Goal: Task Accomplishment & Management: Complete application form

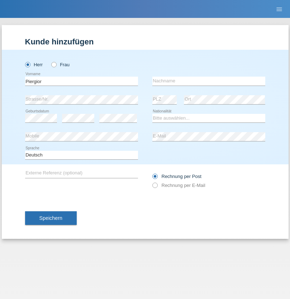
type input "Piergior"
click at [208, 81] on input "text" at bounding box center [208, 81] width 113 height 9
type input "Cadoni"
select select "IT"
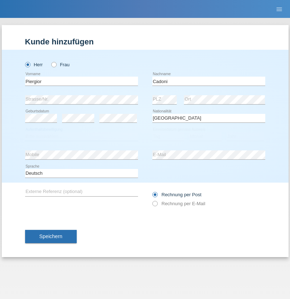
select select "C"
select select "21"
select select "12"
select select "2015"
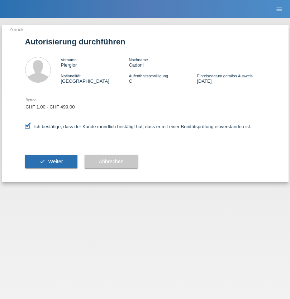
select select "1"
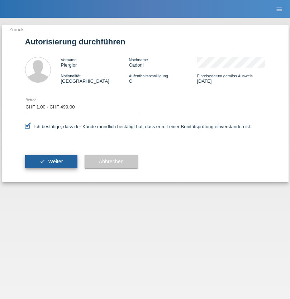
click at [51, 162] on span "Weiter" at bounding box center [55, 162] width 15 height 6
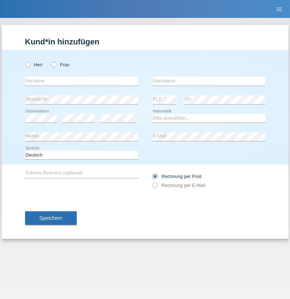
radio input "true"
click at [81, 81] on input "text" at bounding box center [81, 81] width 113 height 9
type input "Varga"
click at [208, 81] on input "text" at bounding box center [208, 81] width 113 height 9
type input "Florin"
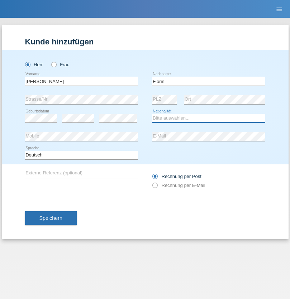
select select "RO"
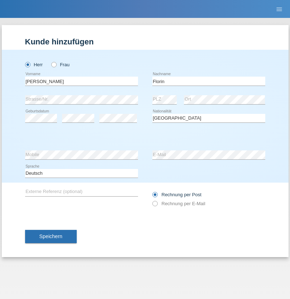
select select "C"
select select "29"
select select "02"
select select "2021"
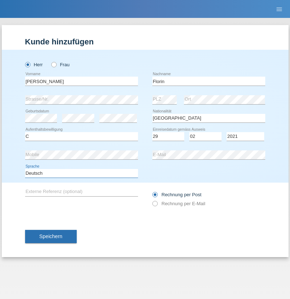
select select "en"
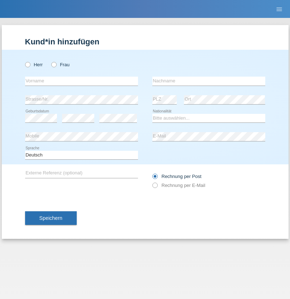
radio input "true"
click at [81, 81] on input "text" at bounding box center [81, 81] width 113 height 9
type input "[PERSON_NAME]"
click at [208, 81] on input "text" at bounding box center [208, 81] width 113 height 9
type input "Krebs"
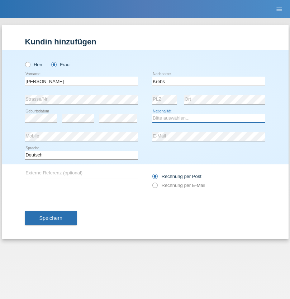
select select "CH"
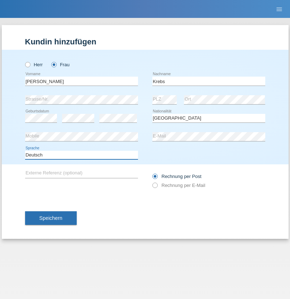
select select "en"
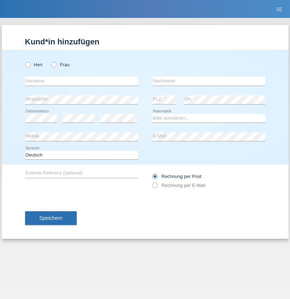
radio input "true"
click at [81, 81] on input "text" at bounding box center [81, 81] width 113 height 9
type input "Qovanaj"
click at [208, 81] on input "text" at bounding box center [208, 81] width 113 height 9
type input "Shaban"
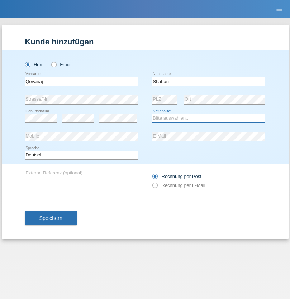
select select "CH"
radio input "true"
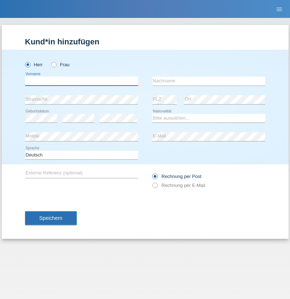
click at [81, 81] on input "text" at bounding box center [81, 81] width 113 height 9
type input "joao gabriel"
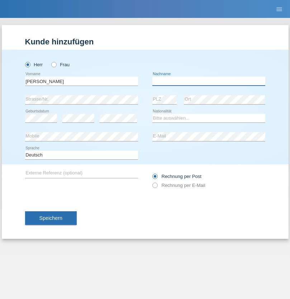
click at [208, 81] on input "text" at bounding box center [208, 81] width 113 height 9
type input "moraes de sousa"
select select "BR"
select select "C"
select select "30"
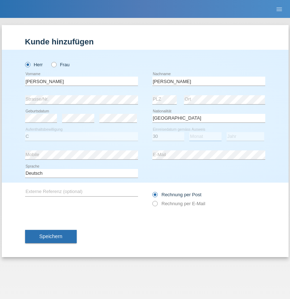
select select "05"
select select "2013"
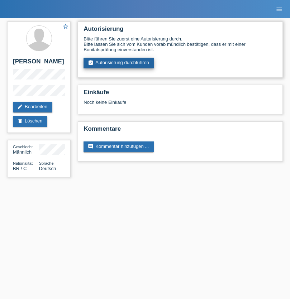
click at [119, 63] on link "assignment_turned_in Autorisierung durchführen" at bounding box center [118, 63] width 71 height 11
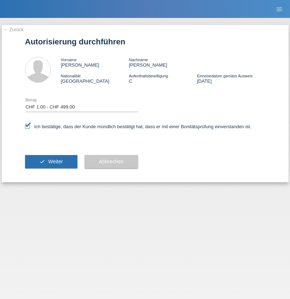
select select "1"
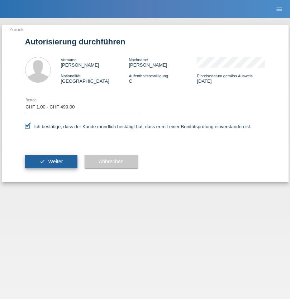
click at [51, 162] on span "Weiter" at bounding box center [55, 162] width 15 height 6
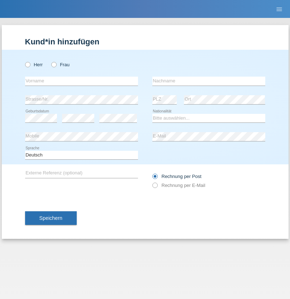
radio input "true"
click at [81, 81] on input "text" at bounding box center [81, 81] width 113 height 9
type input "[PERSON_NAME]"
click at [208, 81] on input "text" at bounding box center [208, 81] width 113 height 9
type input "Avdiu"
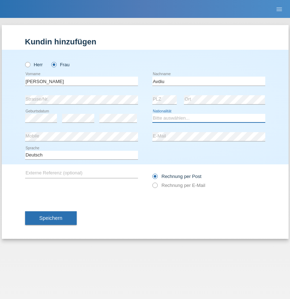
select select "CH"
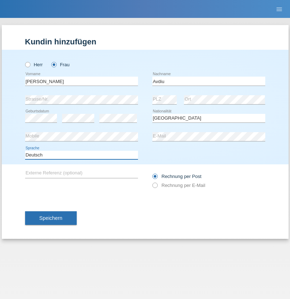
select select "en"
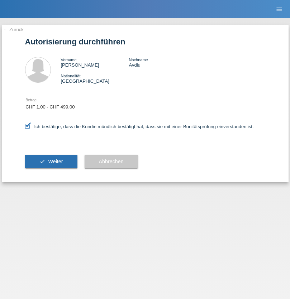
select select "1"
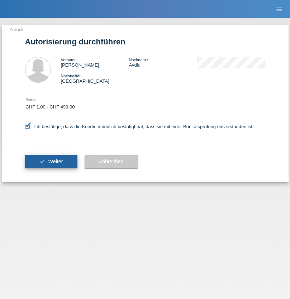
click at [51, 162] on span "Weiter" at bounding box center [55, 162] width 15 height 6
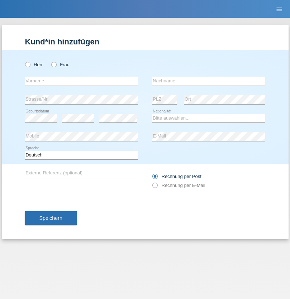
radio input "true"
click at [81, 81] on input "text" at bounding box center [81, 81] width 113 height 9
type input "Volkan"
click at [208, 81] on input "text" at bounding box center [208, 81] width 113 height 9
type input "Laçın"
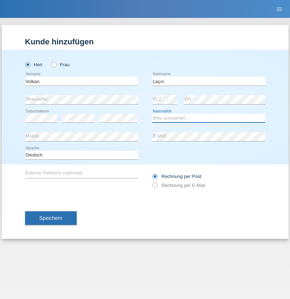
select select "TR"
select select "C"
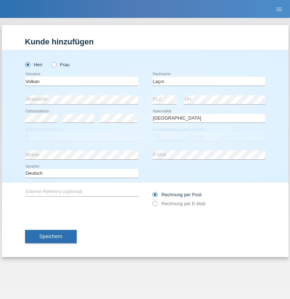
select select "06"
select select "04"
select select "2021"
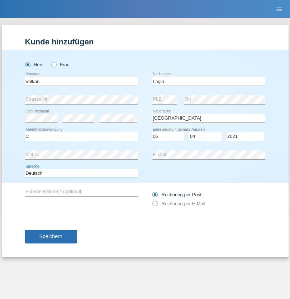
select select "en"
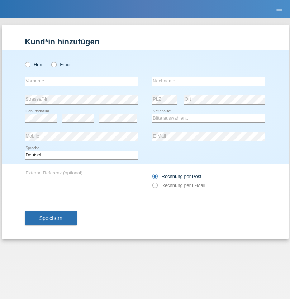
radio input "true"
click at [81, 81] on input "text" at bounding box center [81, 81] width 113 height 9
type input "Volkan"
click at [208, 81] on input "text" at bounding box center [208, 81] width 113 height 9
type input "Laçın"
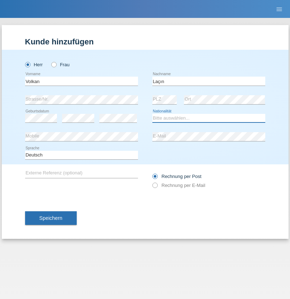
select select "TR"
select select "C"
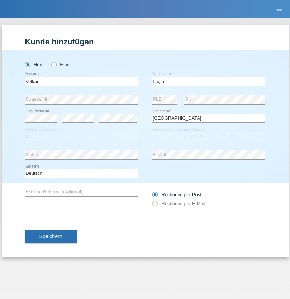
select select "06"
select select "04"
select select "2021"
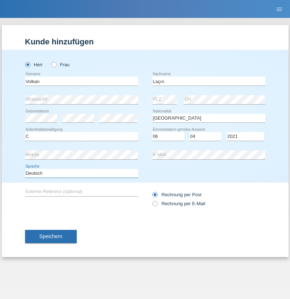
select select "en"
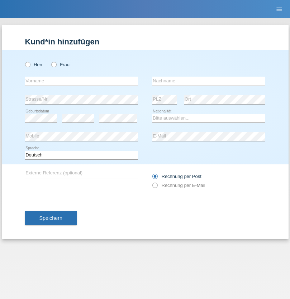
radio input "true"
click at [81, 81] on input "text" at bounding box center [81, 81] width 113 height 9
type input "[PERSON_NAME]"
click at [208, 81] on input "text" at bounding box center [208, 81] width 113 height 9
type input "löffel"
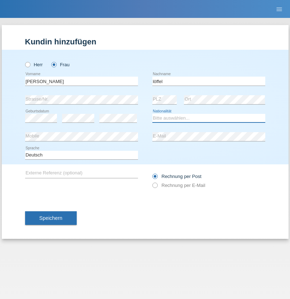
select select "CH"
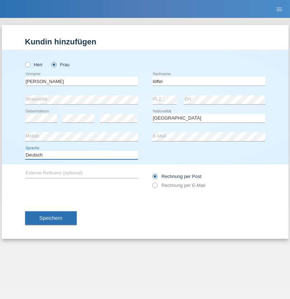
select select "en"
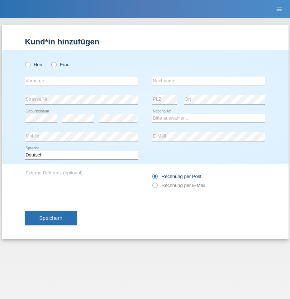
radio input "true"
click at [81, 81] on input "text" at bounding box center [81, 81] width 113 height 9
type input "Matusa"
click at [208, 81] on input "text" at bounding box center [208, 81] width 113 height 9
type input "Marian valentin"
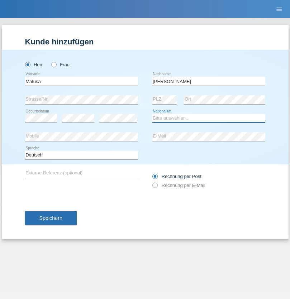
select select "RO"
select select "C"
select select "01"
select select "06"
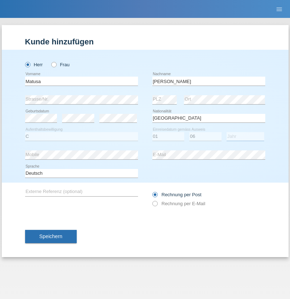
select select "2016"
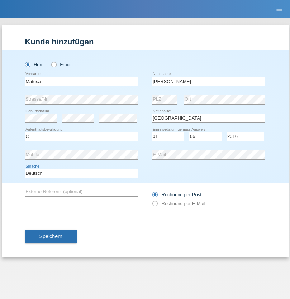
select select "en"
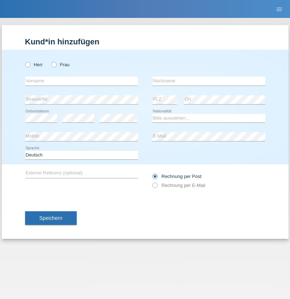
radio input "true"
click at [81, 81] on input "text" at bounding box center [81, 81] width 113 height 9
type input "[PERSON_NAME]"
click at [208, 81] on input "text" at bounding box center [208, 81] width 113 height 9
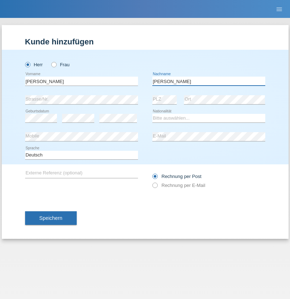
type input "[PERSON_NAME]"
select select "CH"
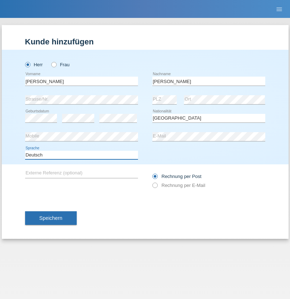
select select "en"
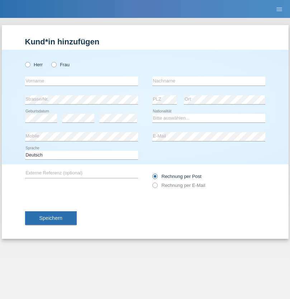
radio input "true"
click at [81, 81] on input "text" at bounding box center [81, 81] width 113 height 9
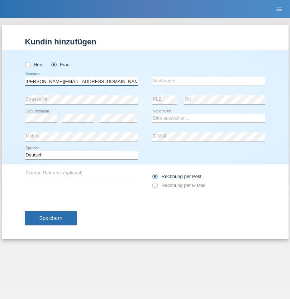
type input "[PERSON_NAME][EMAIL_ADDRESS][DOMAIN_NAME]"
click at [208, 81] on input "text" at bounding box center [208, 81] width 113 height 9
type input "Hylaj"
select select "CH"
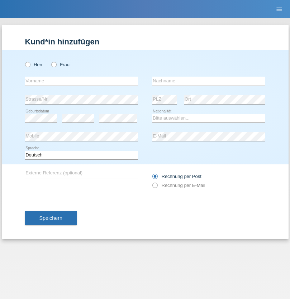
radio input "true"
click at [81, 81] on input "text" at bounding box center [81, 81] width 113 height 9
type input "luka"
click at [208, 81] on input "text" at bounding box center [208, 81] width 113 height 9
type input "kocic"
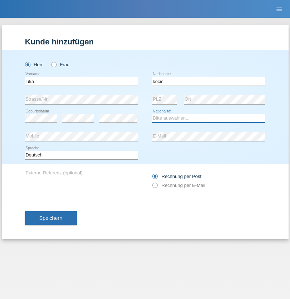
select select "RS"
select select "C"
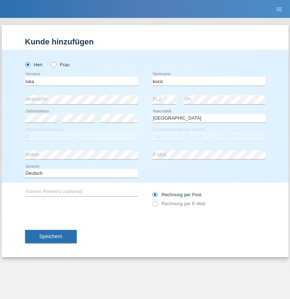
select select "21"
select select "04"
select select "1999"
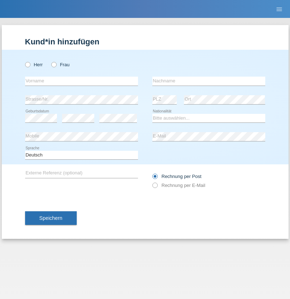
radio input "true"
click at [81, 81] on input "text" at bounding box center [81, 81] width 113 height 9
type input "Marian"
click at [208, 81] on input "text" at bounding box center [208, 81] width 113 height 9
type input "Matusa"
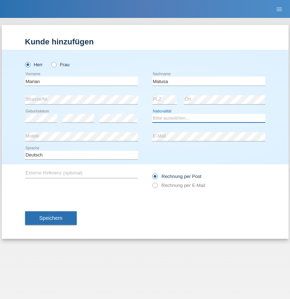
select select "RO"
select select "C"
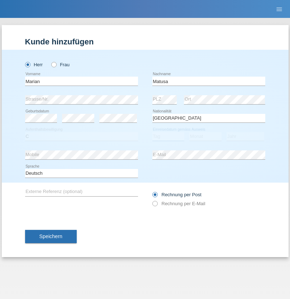
select select "01"
select select "06"
select select "2016"
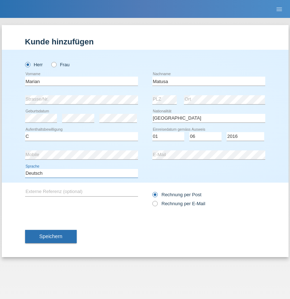
select select "en"
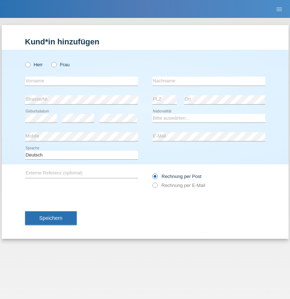
radio input "true"
click at [81, 81] on input "text" at bounding box center [81, 81] width 113 height 9
type input "[PERSON_NAME]"
click at [208, 81] on input "text" at bounding box center [208, 81] width 113 height 9
type input "Weinlein"
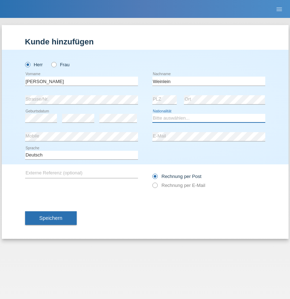
select select "CH"
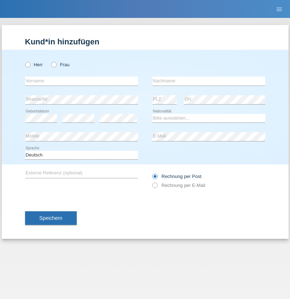
radio input "true"
click at [81, 81] on input "text" at bounding box center [81, 81] width 113 height 9
type input "Jashari lmeri"
click at [208, 81] on input "text" at bounding box center [208, 81] width 113 height 9
type input "Rabije"
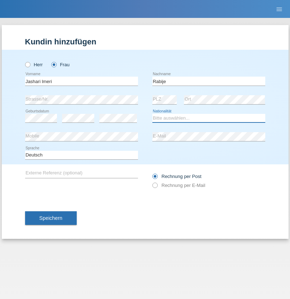
select select "CH"
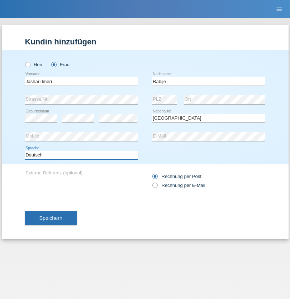
select select "en"
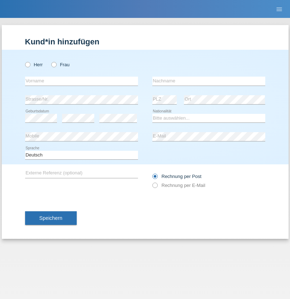
radio input "true"
click at [81, 81] on input "text" at bounding box center [81, 81] width 113 height 9
type input "firat"
click at [208, 81] on input "text" at bounding box center [208, 81] width 113 height 9
type input "kara"
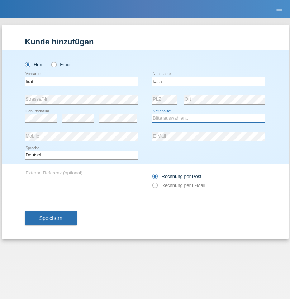
select select "CH"
radio input "true"
click at [81, 81] on input "text" at bounding box center [81, 81] width 113 height 9
type input "Gigov"
click at [208, 81] on input "text" at bounding box center [208, 81] width 113 height 9
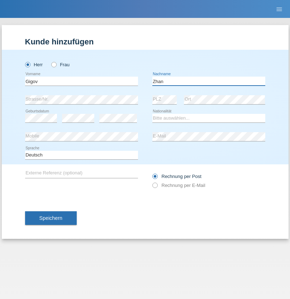
type input "Zhan"
select select "BG"
select select "C"
select select "23"
select select "10"
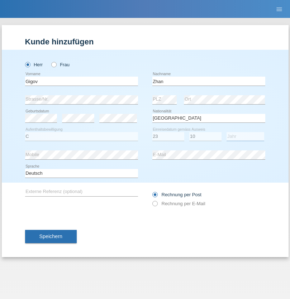
select select "2021"
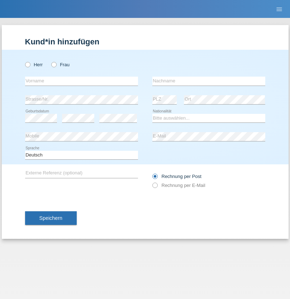
radio input "true"
click at [81, 81] on input "text" at bounding box center [81, 81] width 113 height 9
type input "Amand"
click at [208, 81] on input "text" at bounding box center [208, 81] width 113 height 9
type input "Pires"
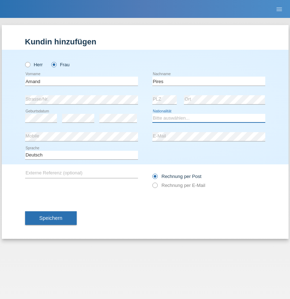
select select "CH"
radio input "true"
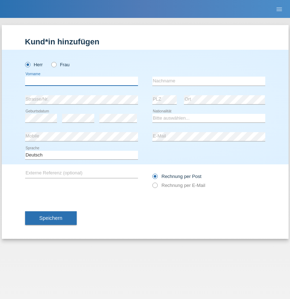
click at [81, 81] on input "text" at bounding box center [81, 81] width 113 height 9
type input "[PERSON_NAME]"
click at [208, 81] on input "text" at bounding box center [208, 81] width 113 height 9
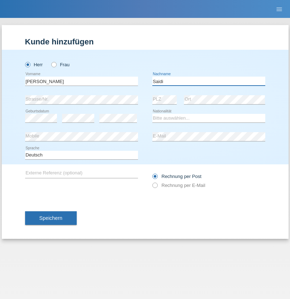
type input "Saidi"
select select "CH"
radio input "true"
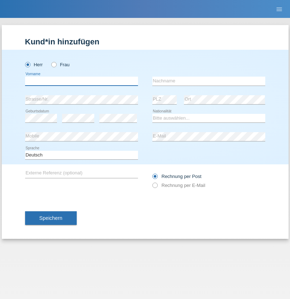
click at [81, 81] on input "text" at bounding box center [81, 81] width 113 height 9
type input "Edinson Maurício"
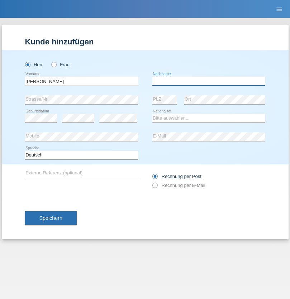
click at [208, 81] on input "text" at bounding box center [208, 81] width 113 height 9
type input "Branquinho Alexander"
select select "PT"
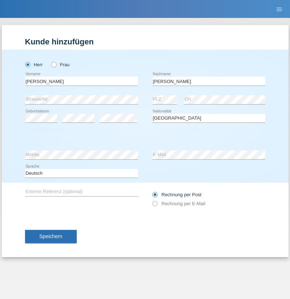
select select "C"
select select "23"
select select "08"
select select "2021"
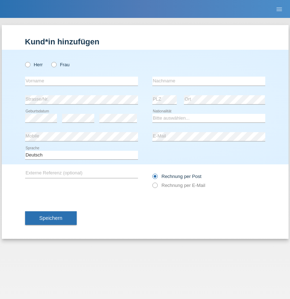
radio input "true"
click at [81, 81] on input "text" at bounding box center [81, 81] width 113 height 9
type input "[PERSON_NAME]"
click at [208, 81] on input "text" at bounding box center [208, 81] width 113 height 9
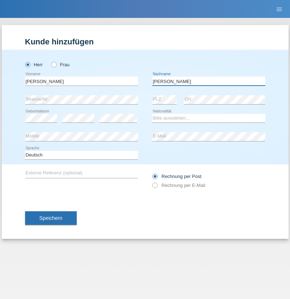
type input "[PERSON_NAME]"
select select "CH"
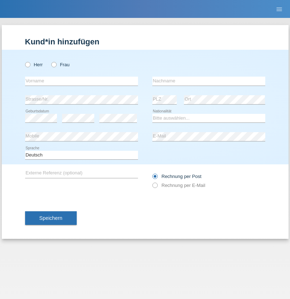
radio input "true"
click at [81, 81] on input "text" at bounding box center [81, 81] width 113 height 9
type input "Szilvia"
click at [208, 81] on input "text" at bounding box center [208, 81] width 113 height 9
type input "Olakh"
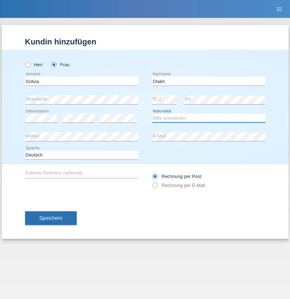
select select "UA"
select select "C"
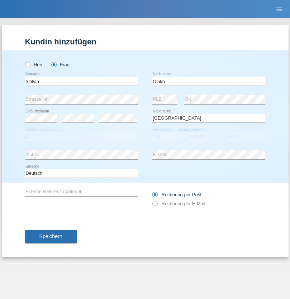
select select "16"
select select "09"
select select "2021"
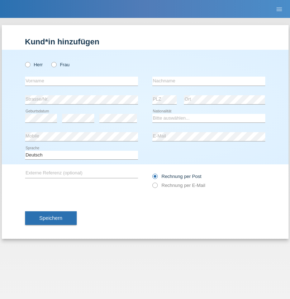
radio input "true"
click at [81, 81] on input "text" at bounding box center [81, 81] width 113 height 9
type input "Asrit"
click at [208, 81] on input "text" at bounding box center [208, 81] width 113 height 9
type input "Kupa"
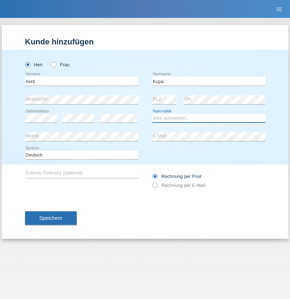
select select "MK"
select select "C"
select select "27"
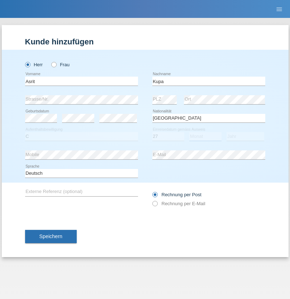
select select "05"
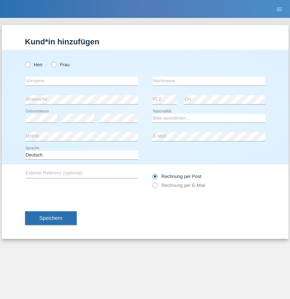
radio input "true"
click at [81, 81] on input "text" at bounding box center [81, 81] width 113 height 9
type input "Ibrahim"
click at [208, 81] on input "text" at bounding box center [208, 81] width 113 height 9
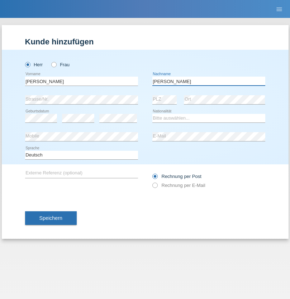
type input "Abbas"
select select "SY"
select select "C"
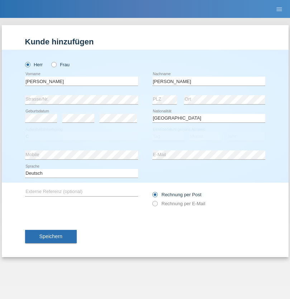
select select "16"
select select "09"
select select "2021"
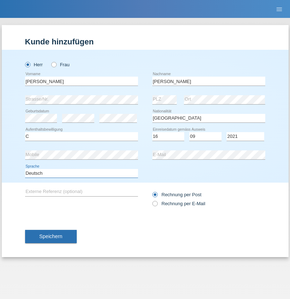
select select "en"
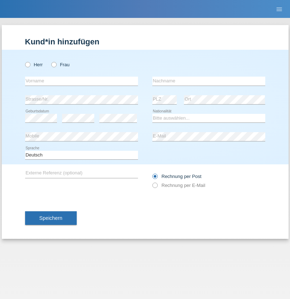
radio input "true"
select select "CH"
radio input "true"
click at [81, 81] on input "text" at bounding box center [81, 81] width 113 height 9
type input "[PERSON_NAME]"
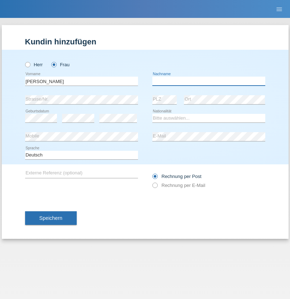
click at [208, 81] on input "text" at bounding box center [208, 81] width 113 height 9
type input "Bacic"
select select "CH"
